Goal: Find specific page/section: Find specific page/section

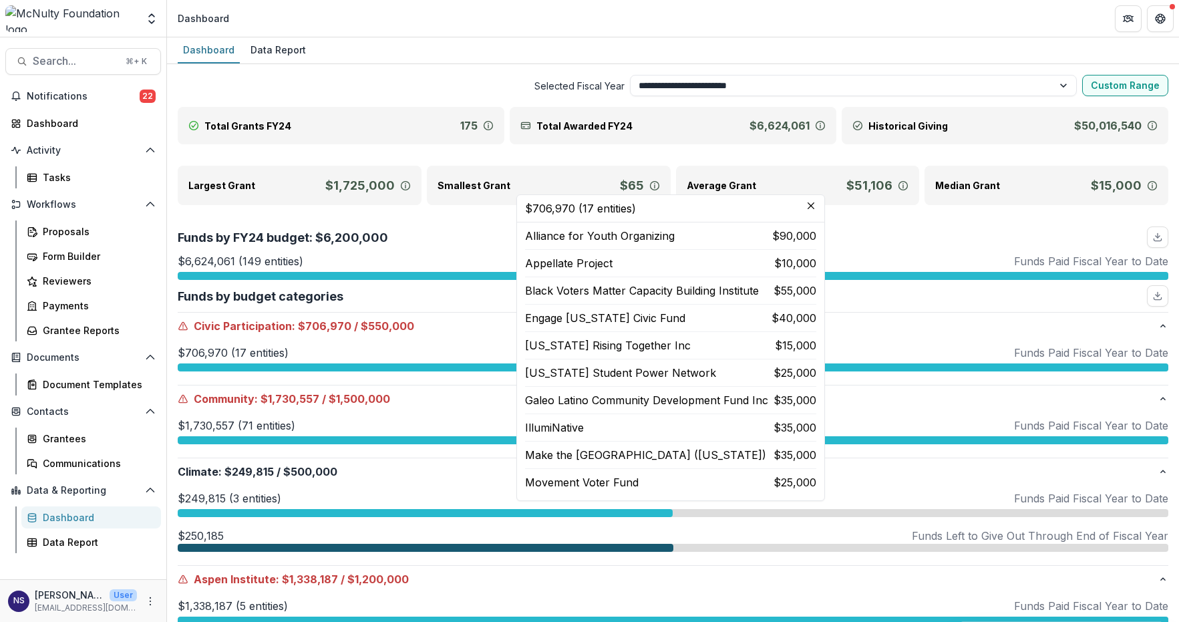
select select "**********"
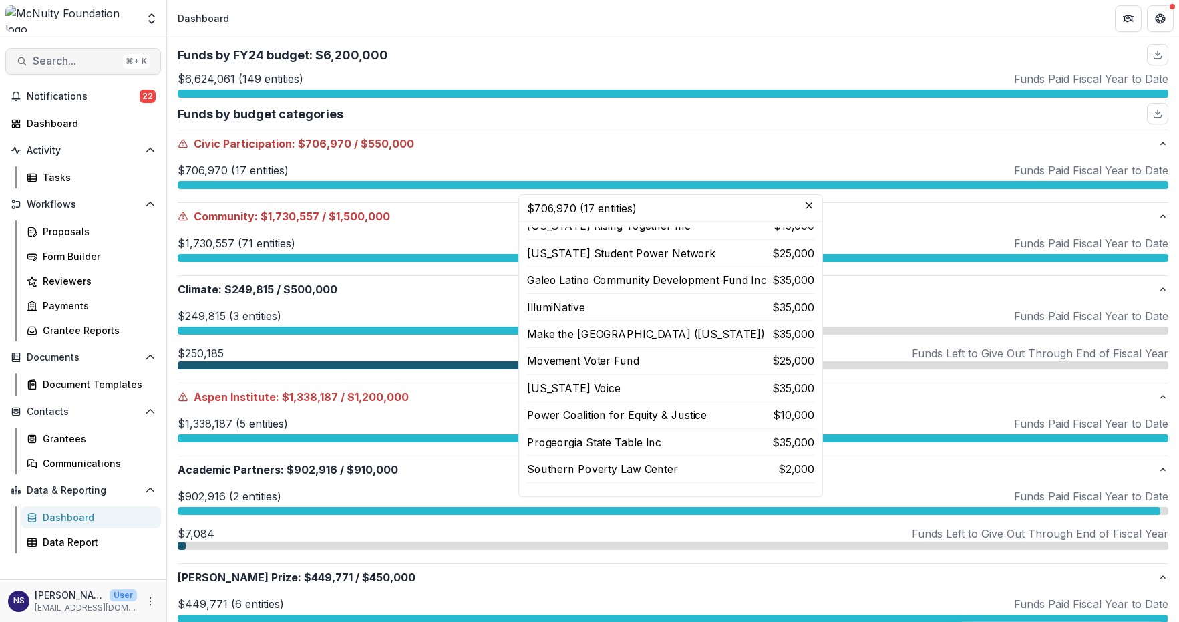
click at [69, 53] on button "Search... ⌘ + K" at bounding box center [83, 61] width 156 height 27
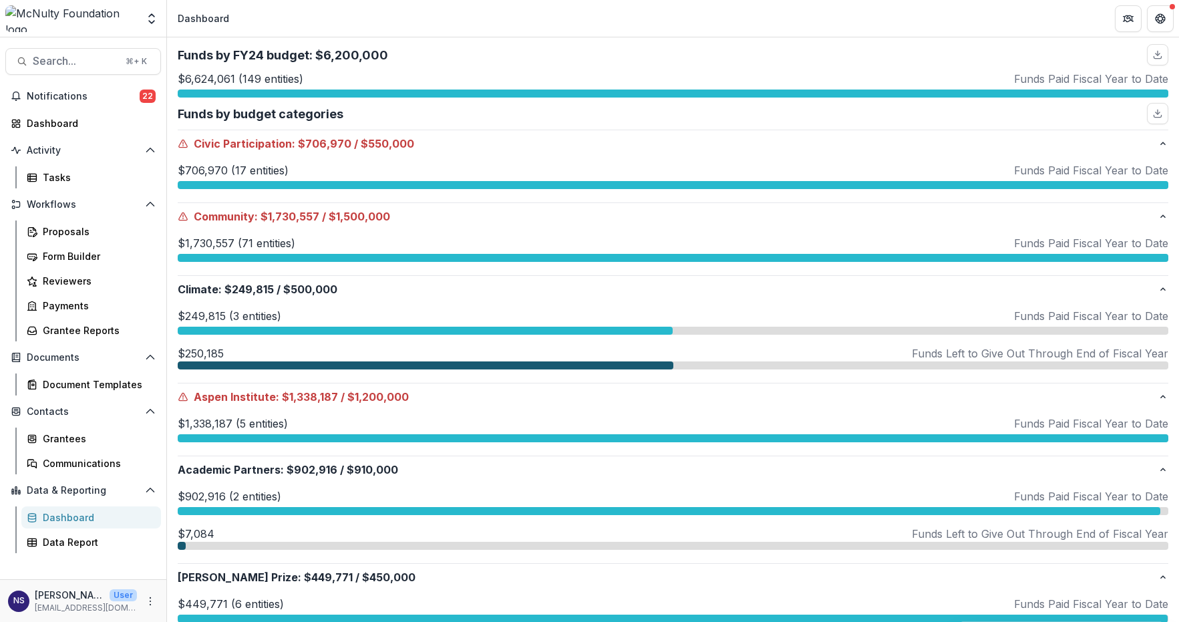
type input "**********"
